Goal: Information Seeking & Learning: Understand process/instructions

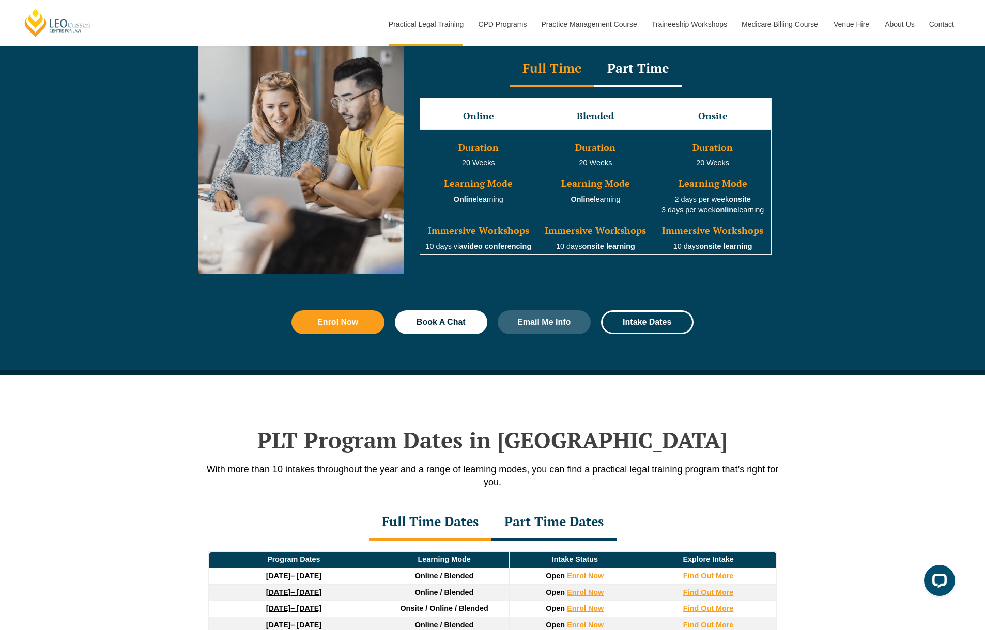
scroll to position [1186, 0]
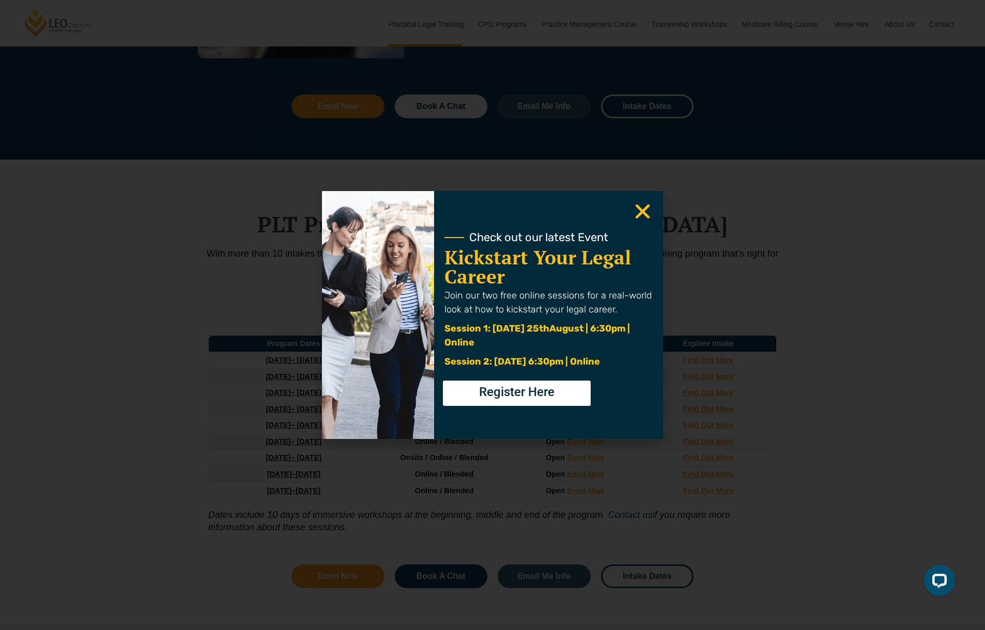
click at [649, 214] on icon "Close" at bounding box center [642, 211] width 20 height 20
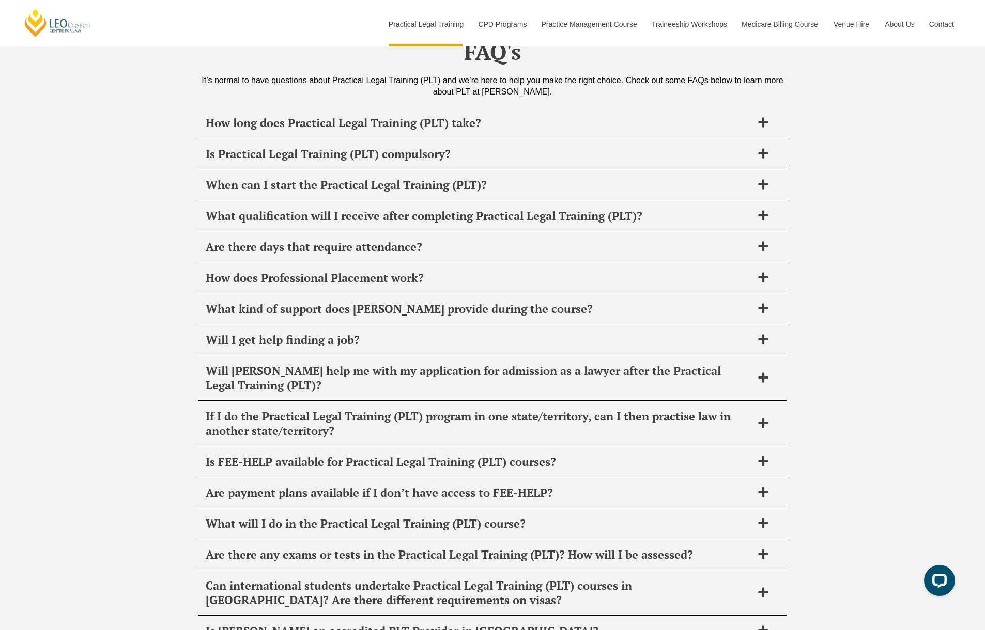
scroll to position [5081, 0]
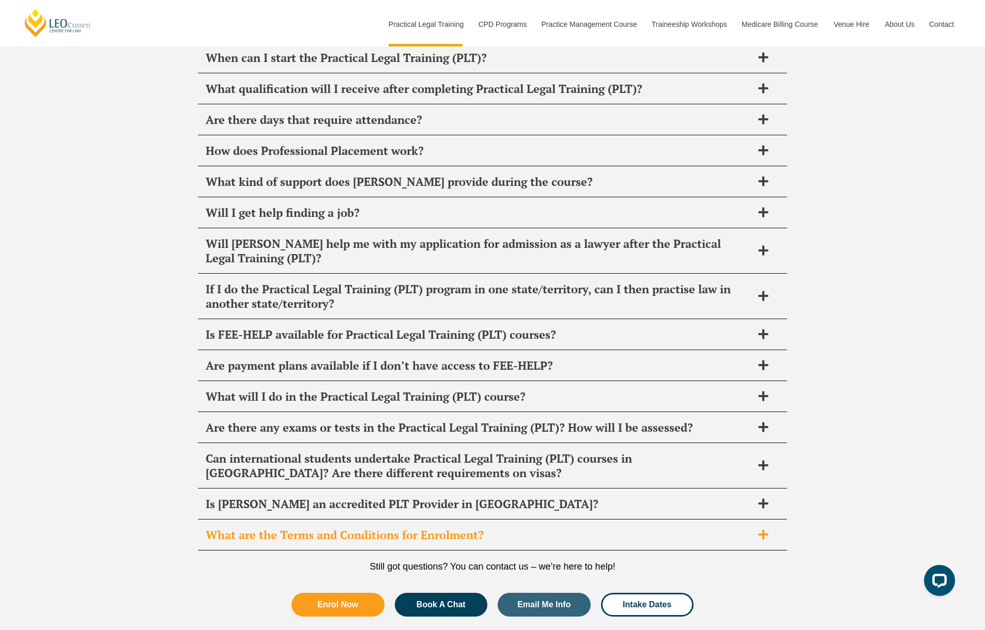
click at [467, 528] on span "What are the Terms and Conditions for Enrolment?" at bounding box center [479, 535] width 547 height 14
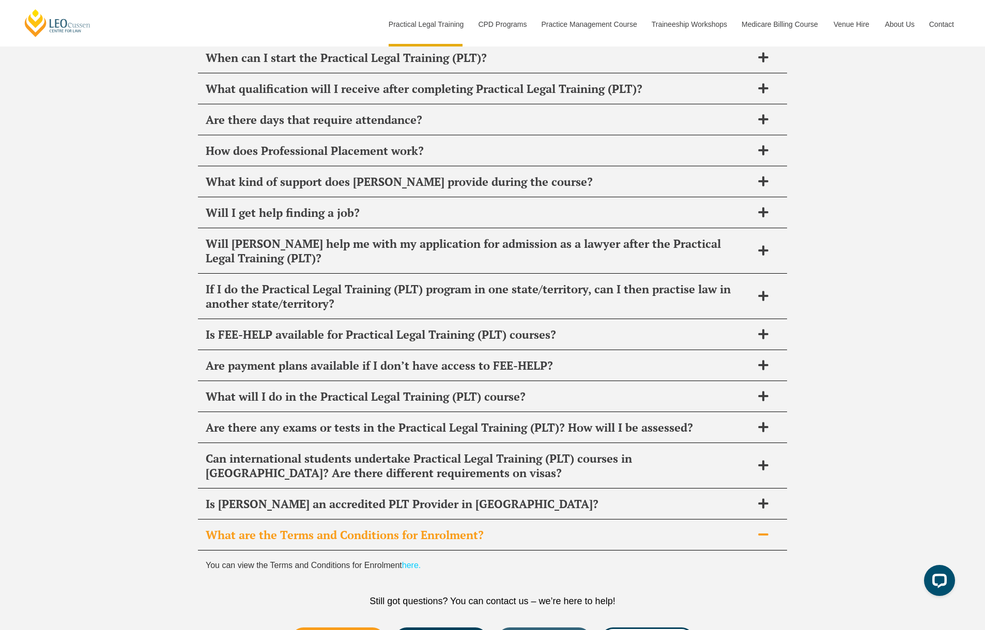
click at [417, 561] on link "here." at bounding box center [411, 565] width 19 height 9
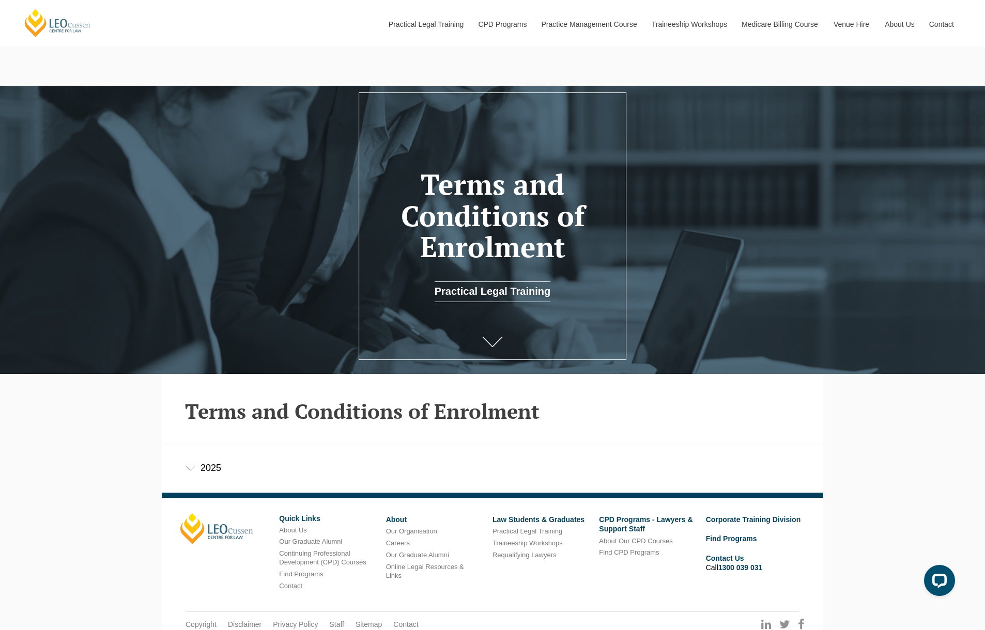
scroll to position [63, 0]
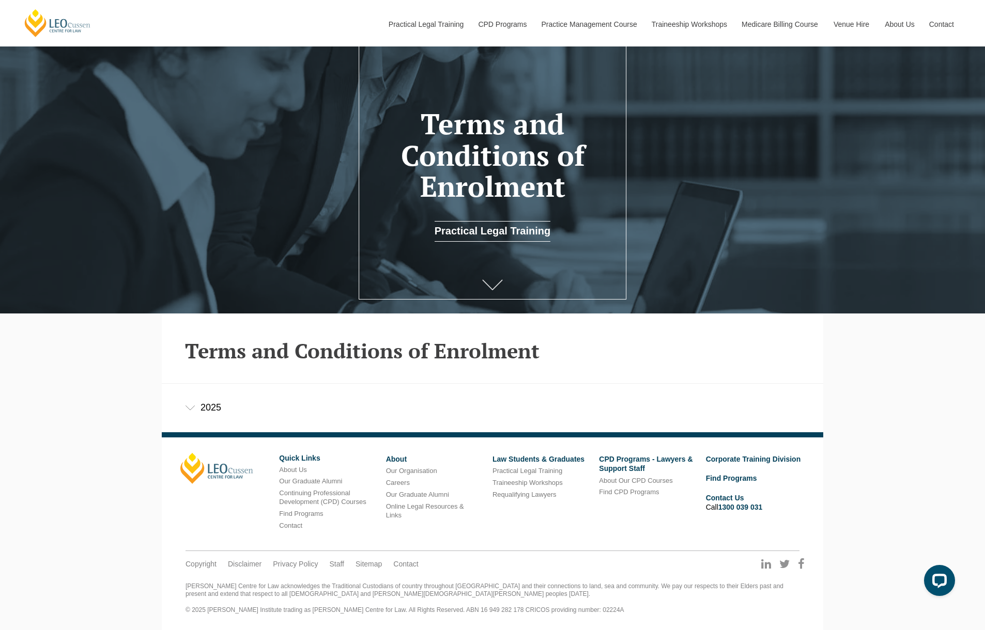
click at [495, 281] on icon at bounding box center [492, 285] width 21 height 10
click at [492, 287] on icon at bounding box center [492, 285] width 21 height 10
click at [518, 460] on link "Law Students & Graduates" at bounding box center [538, 459] width 92 height 8
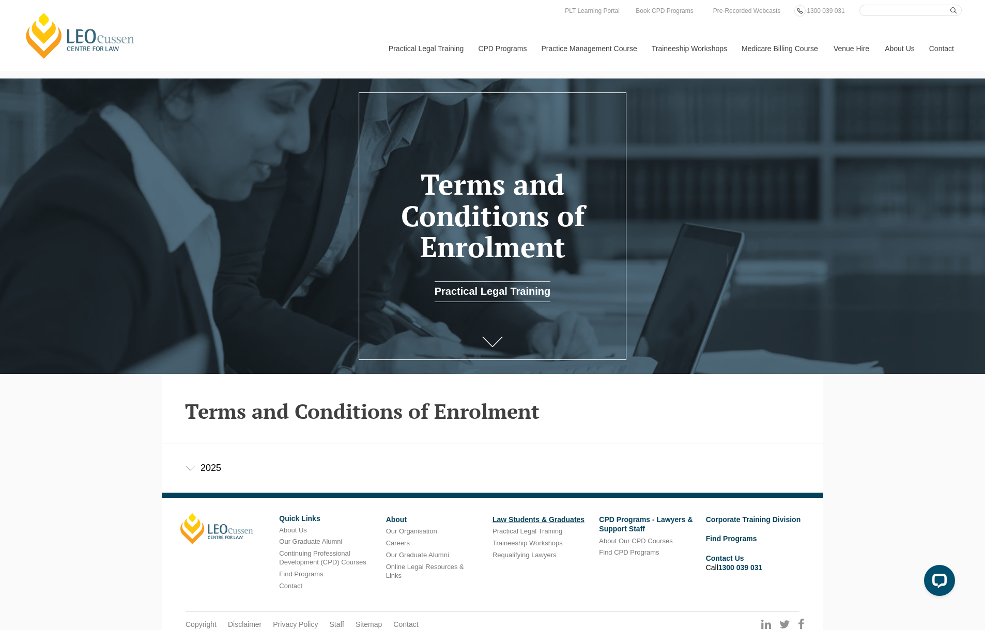
click at [536, 520] on link "Law Students & Graduates" at bounding box center [538, 520] width 92 height 8
click at [473, 299] on link "Practical Legal Training" at bounding box center [492, 292] width 116 height 21
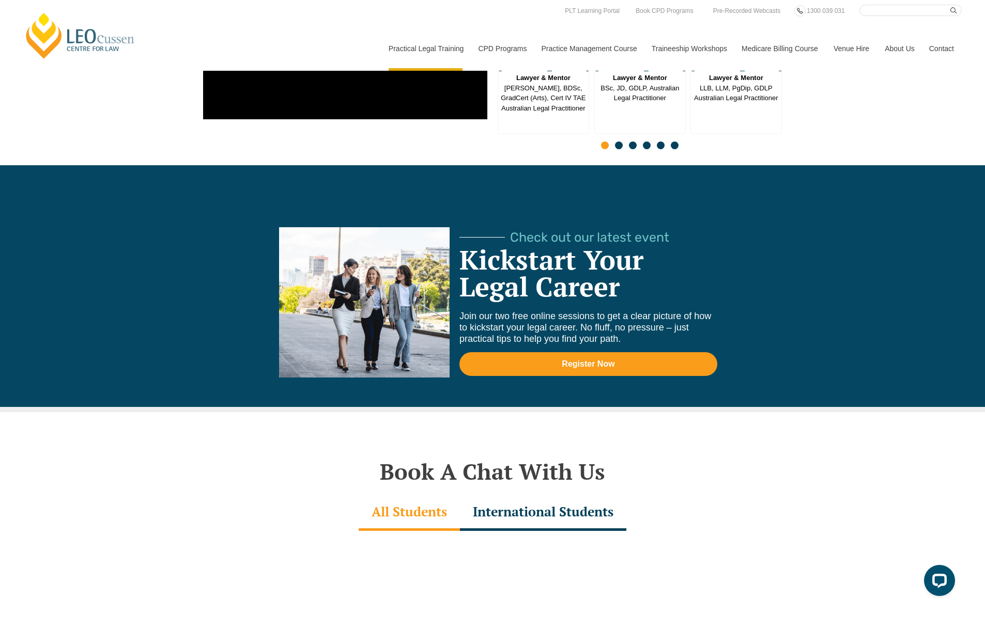
scroll to position [2504, 0]
